Goal: Transaction & Acquisition: Book appointment/travel/reservation

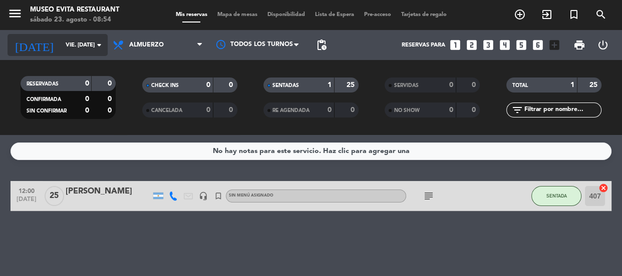
click at [92, 42] on input "vie. [DATE]" at bounding box center [99, 45] width 77 height 17
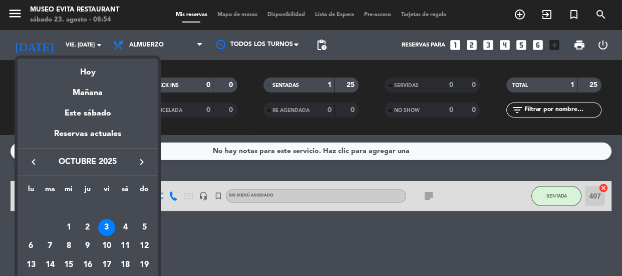
click at [92, 70] on div "Hoy" at bounding box center [88, 69] width 140 height 21
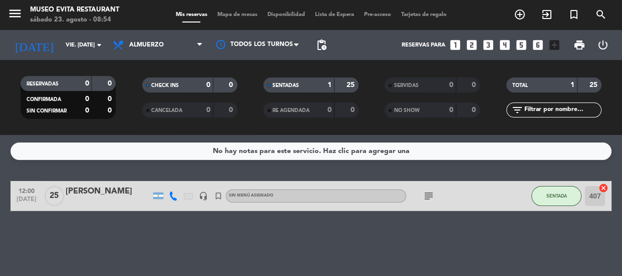
type input "sáb. 23 ago."
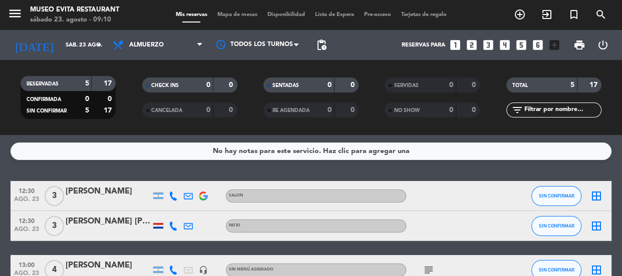
click at [473, 46] on icon "looks_two" at bounding box center [471, 45] width 13 height 13
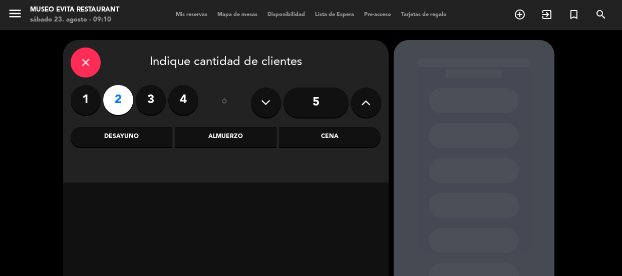
click at [235, 134] on div "Almuerzo" at bounding box center [226, 137] width 102 height 20
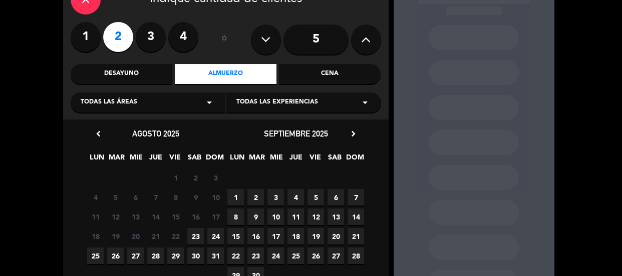
scroll to position [132, 0]
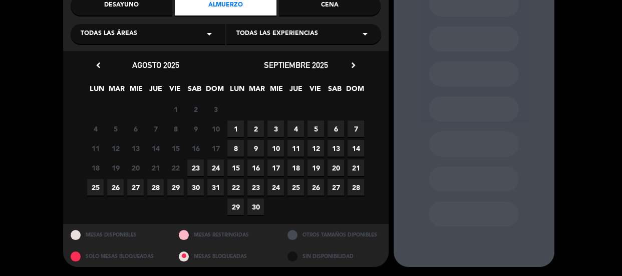
drag, startPoint x: 195, startPoint y: 166, endPoint x: 201, endPoint y: 163, distance: 6.3
click at [196, 165] on span "23" at bounding box center [195, 168] width 17 height 17
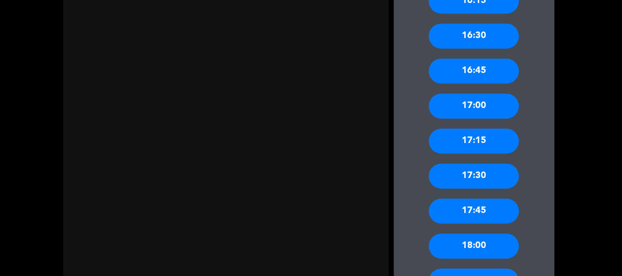
click at [476, 105] on div "17:00" at bounding box center [474, 106] width 90 height 25
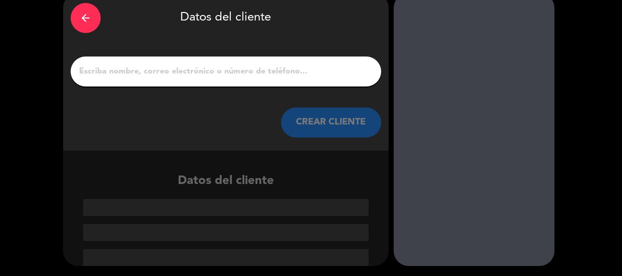
paste input "[PERSON_NAME],"
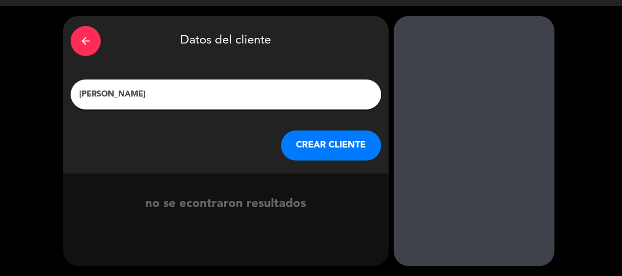
type input "[PERSON_NAME]"
click at [341, 144] on button "CREAR CLIENTE" at bounding box center [331, 146] width 100 height 30
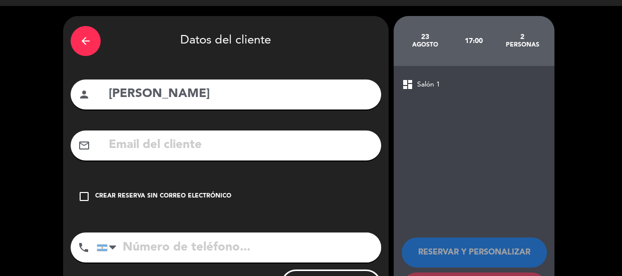
paste input "[PHONE_NUMBER]"
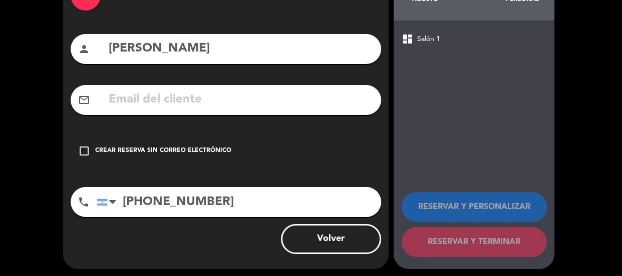
type input "[PHONE_NUMBER]"
drag, startPoint x: 137, startPoint y: 148, endPoint x: 258, endPoint y: 144, distance: 121.2
click at [139, 148] on div "Crear reserva sin correo electrónico" at bounding box center [163, 151] width 136 height 10
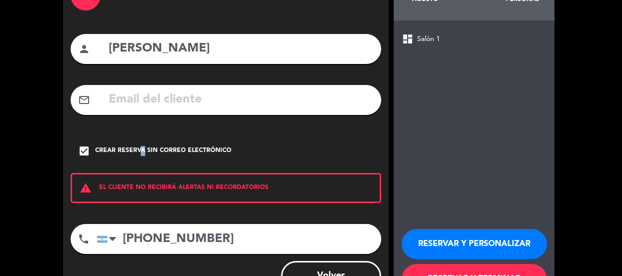
drag, startPoint x: 439, startPoint y: 245, endPoint x: 423, endPoint y: 220, distance: 30.2
click at [438, 243] on button "RESERVAR Y PERSONALIZAR" at bounding box center [474, 244] width 145 height 30
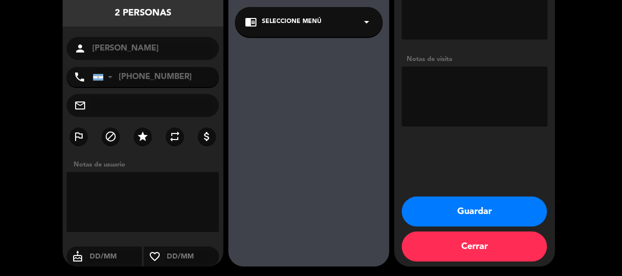
scroll to position [124, 0]
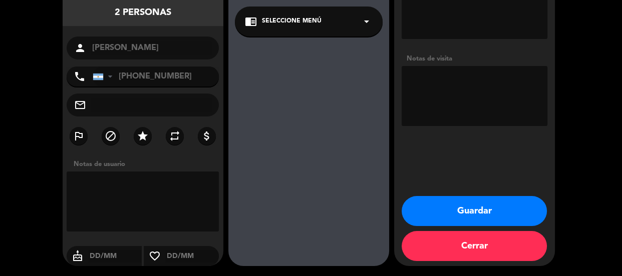
click at [445, 212] on button "Guardar" at bounding box center [474, 211] width 145 height 30
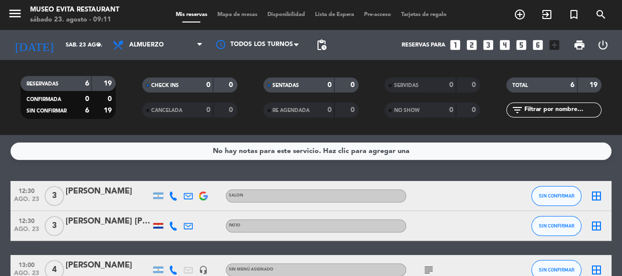
click at [456, 42] on icon "looks_one" at bounding box center [455, 45] width 13 height 13
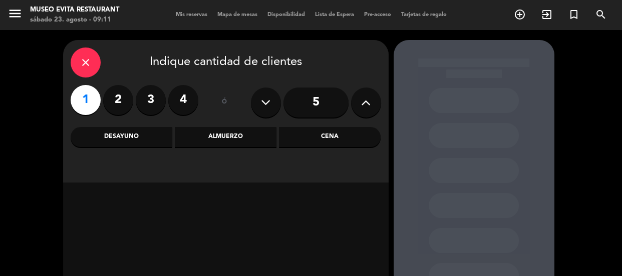
click at [237, 131] on div "Almuerzo" at bounding box center [226, 137] width 102 height 20
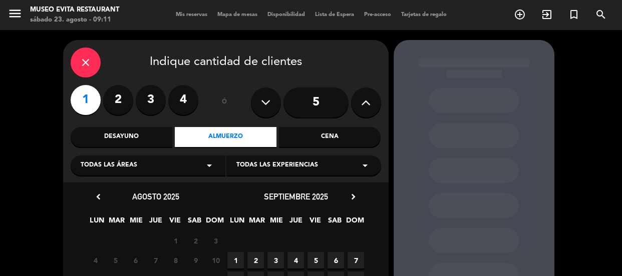
scroll to position [91, 0]
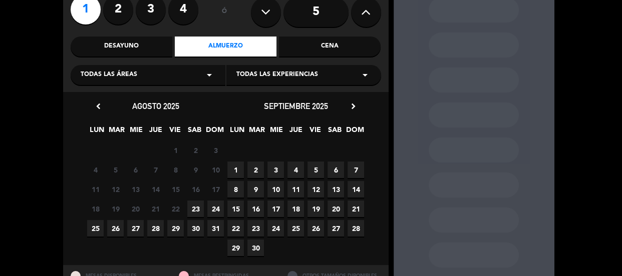
click at [277, 166] on span "3" at bounding box center [275, 170] width 17 height 17
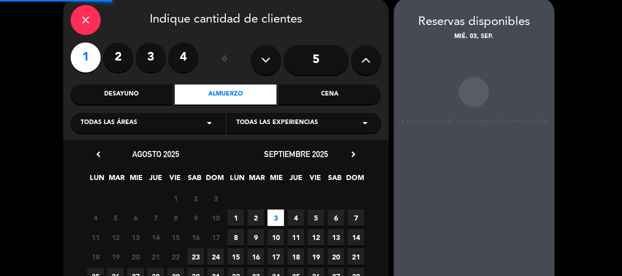
scroll to position [40, 0]
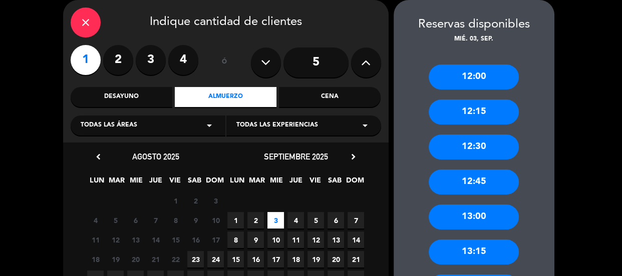
click at [464, 215] on div "13:00" at bounding box center [474, 217] width 90 height 25
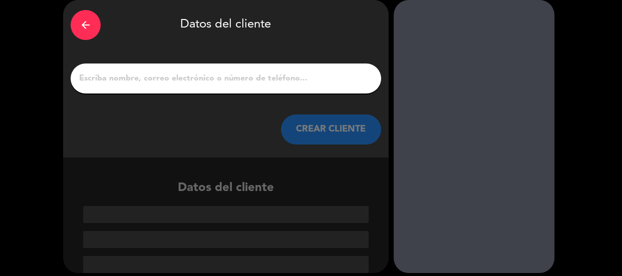
paste input "[PERSON_NAME]"
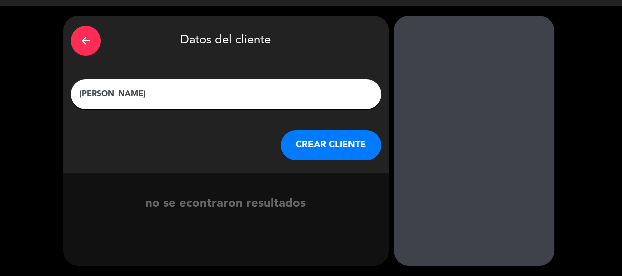
type input "[PERSON_NAME]"
click at [348, 149] on button "CREAR CLIENTE" at bounding box center [331, 146] width 100 height 30
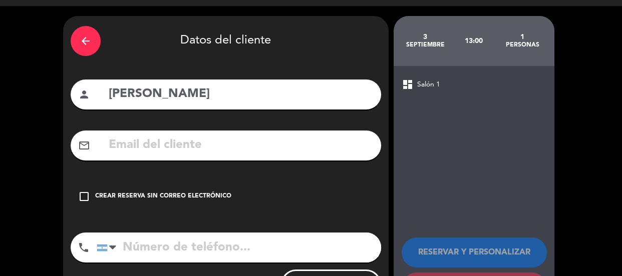
click at [168, 251] on input "tel" at bounding box center [239, 248] width 284 height 30
paste input "[PHONE_NUMBER]"
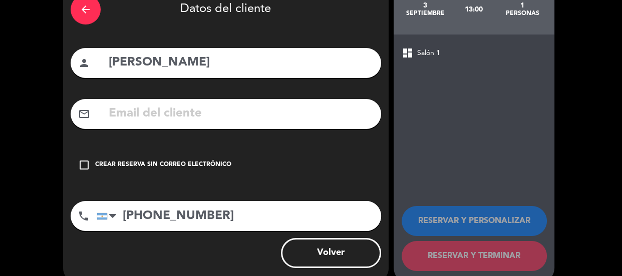
scroll to position [70, 0]
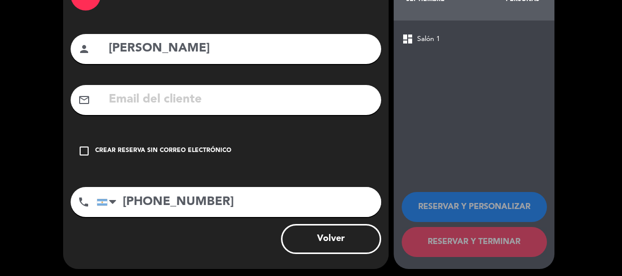
type input "[PHONE_NUMBER]"
click at [166, 149] on div "Crear reserva sin correo electrónico" at bounding box center [163, 151] width 136 height 10
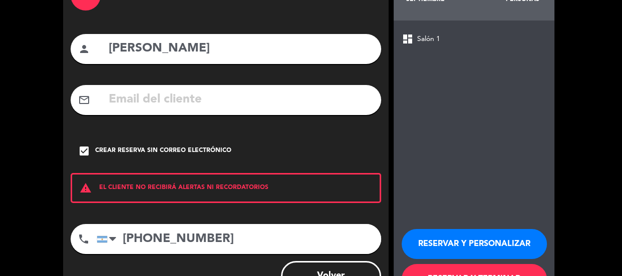
drag, startPoint x: 449, startPoint y: 240, endPoint x: 391, endPoint y: 190, distance: 76.4
click at [448, 240] on button "RESERVAR Y PERSONALIZAR" at bounding box center [474, 244] width 145 height 30
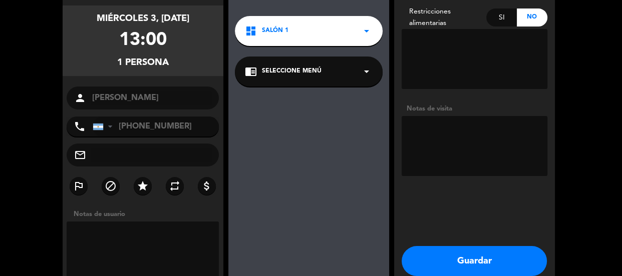
scroll to position [0, 0]
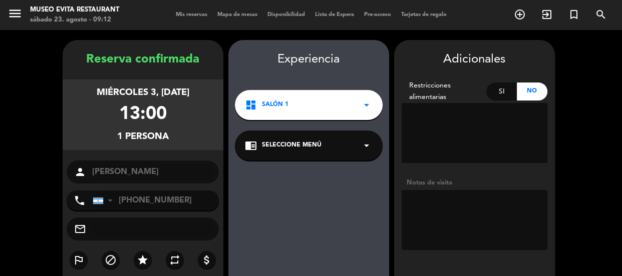
click at [289, 105] on div "dashboard Salón 1 arrow_drop_down" at bounding box center [309, 105] width 148 height 30
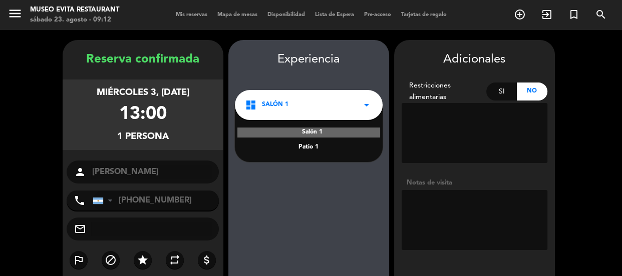
click at [315, 147] on div "Patio 1" at bounding box center [309, 148] width 128 height 10
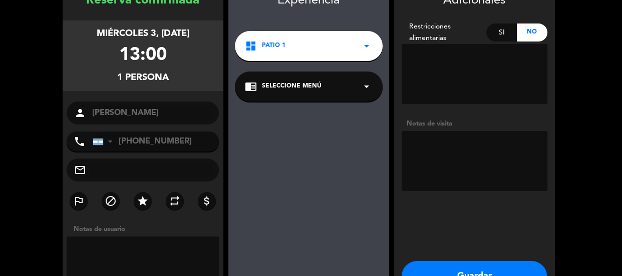
scroll to position [124, 0]
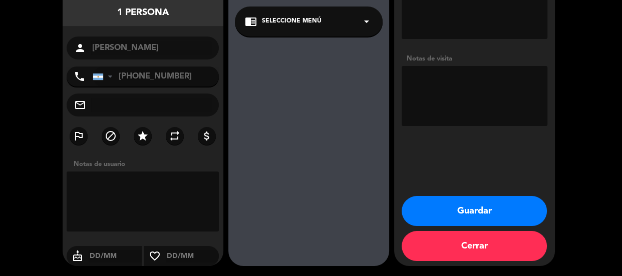
click at [474, 202] on button "Guardar" at bounding box center [474, 211] width 145 height 30
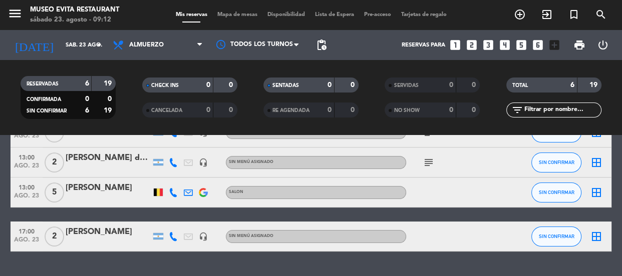
scroll to position [163, 0]
